Goal: Task Accomplishment & Management: Use online tool/utility

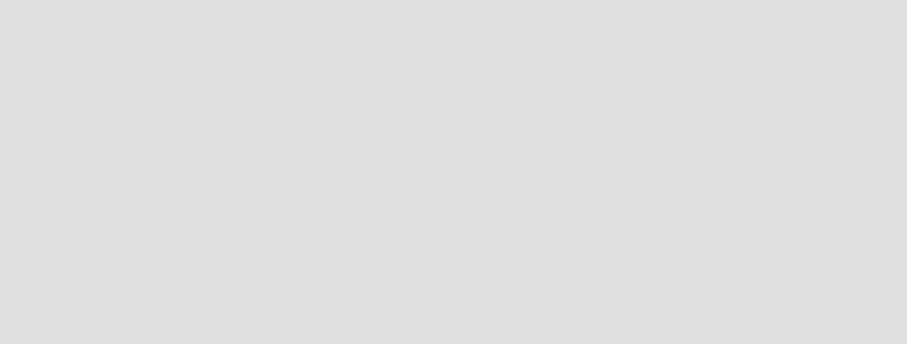
scroll to position [352, 915]
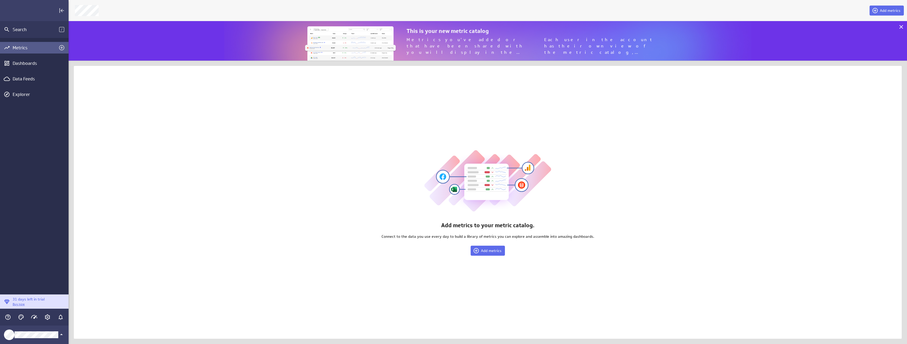
scroll to position [48, 846]
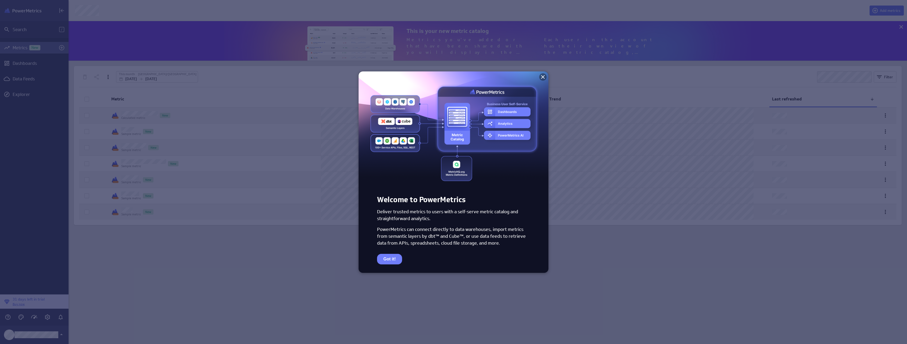
click at [542, 77] on icon at bounding box center [543, 77] width 4 height 4
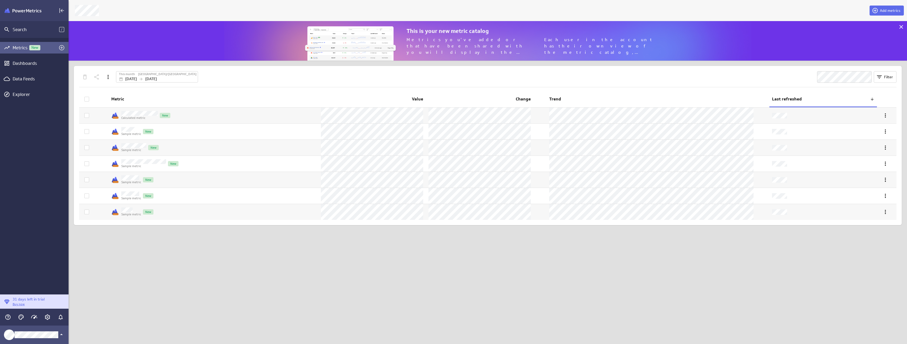
click at [61, 334] on icon "Klipfolio Account" at bounding box center [61, 334] width 6 height 6
click at [47, 238] on div at bounding box center [453, 172] width 907 height 344
click at [30, 60] on div "Dashboards" at bounding box center [34, 63] width 69 height 12
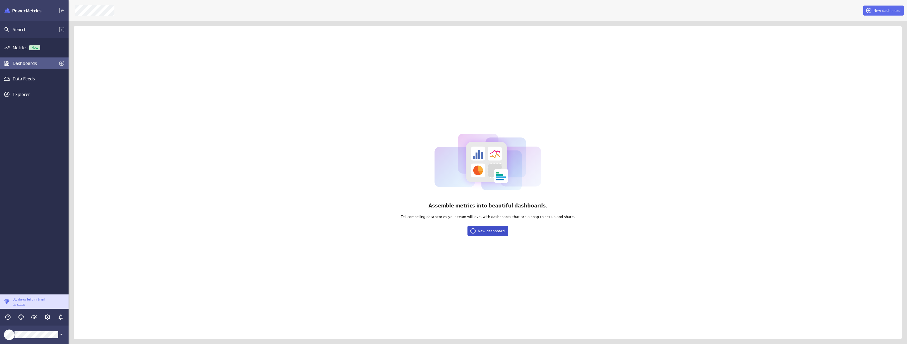
click at [491, 230] on span "New dashboard" at bounding box center [491, 231] width 27 height 5
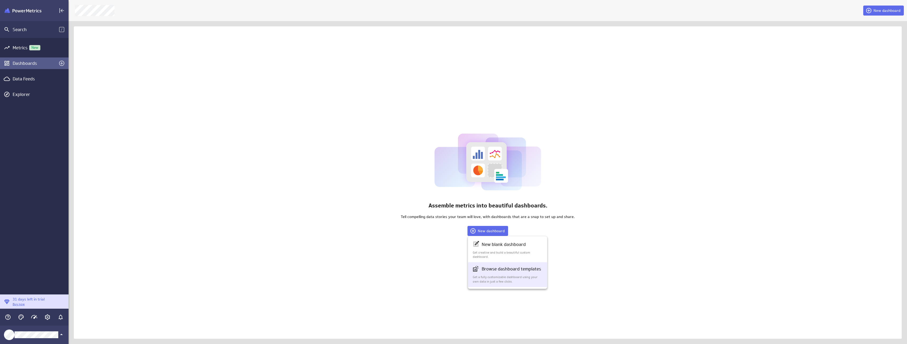
click at [495, 268] on p "Browse dashboard templates" at bounding box center [511, 269] width 59 height 7
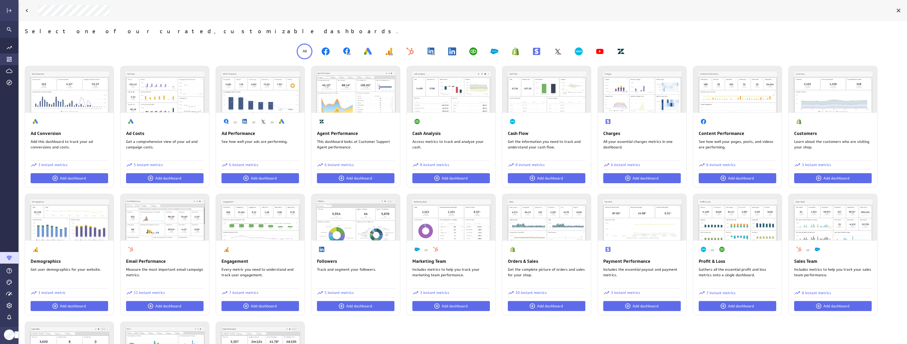
click at [9, 58] on icon "Go to Dashboard Library" at bounding box center [9, 59] width 6 height 6
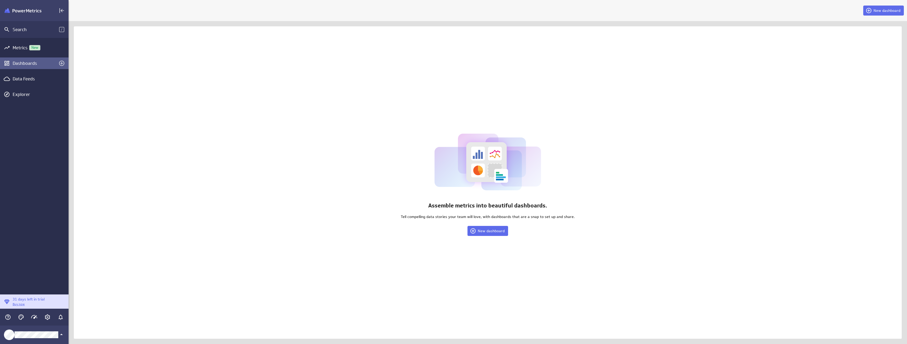
scroll to position [352, 846]
click at [17, 78] on div "Data Feeds" at bounding box center [34, 79] width 43 height 6
